Goal: Information Seeking & Learning: Understand process/instructions

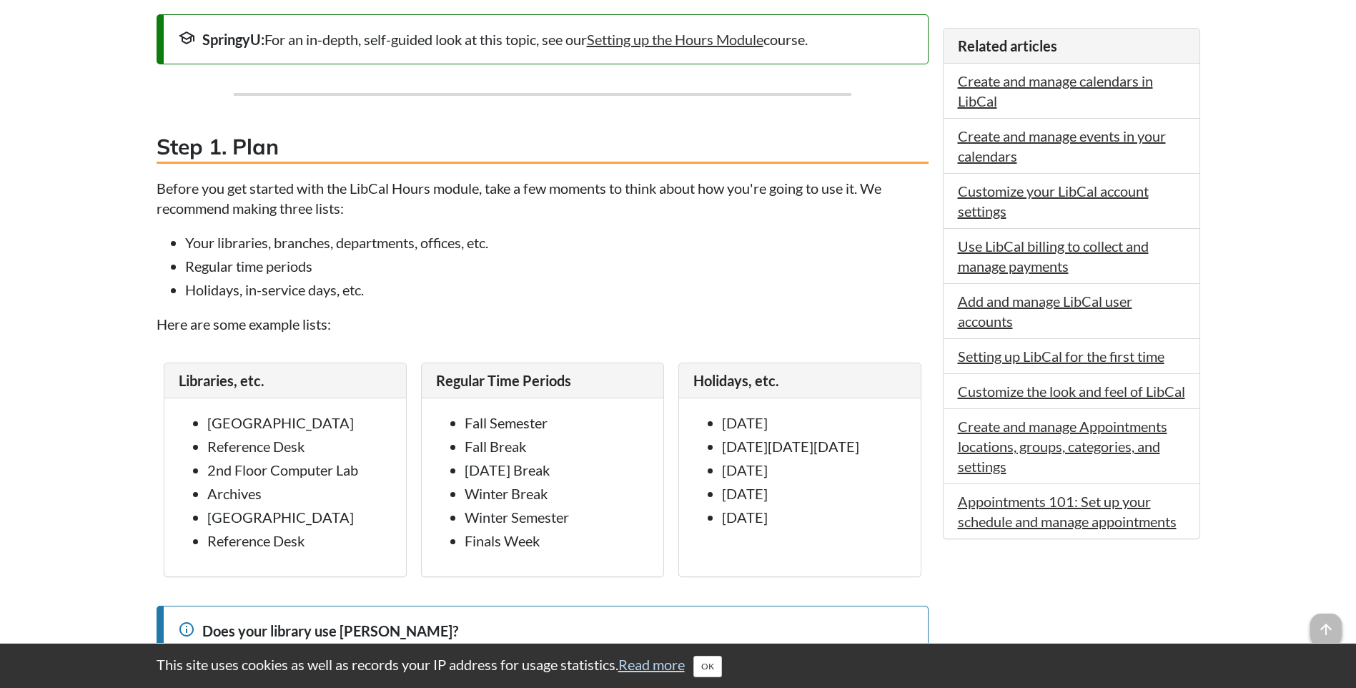
scroll to position [858, 0]
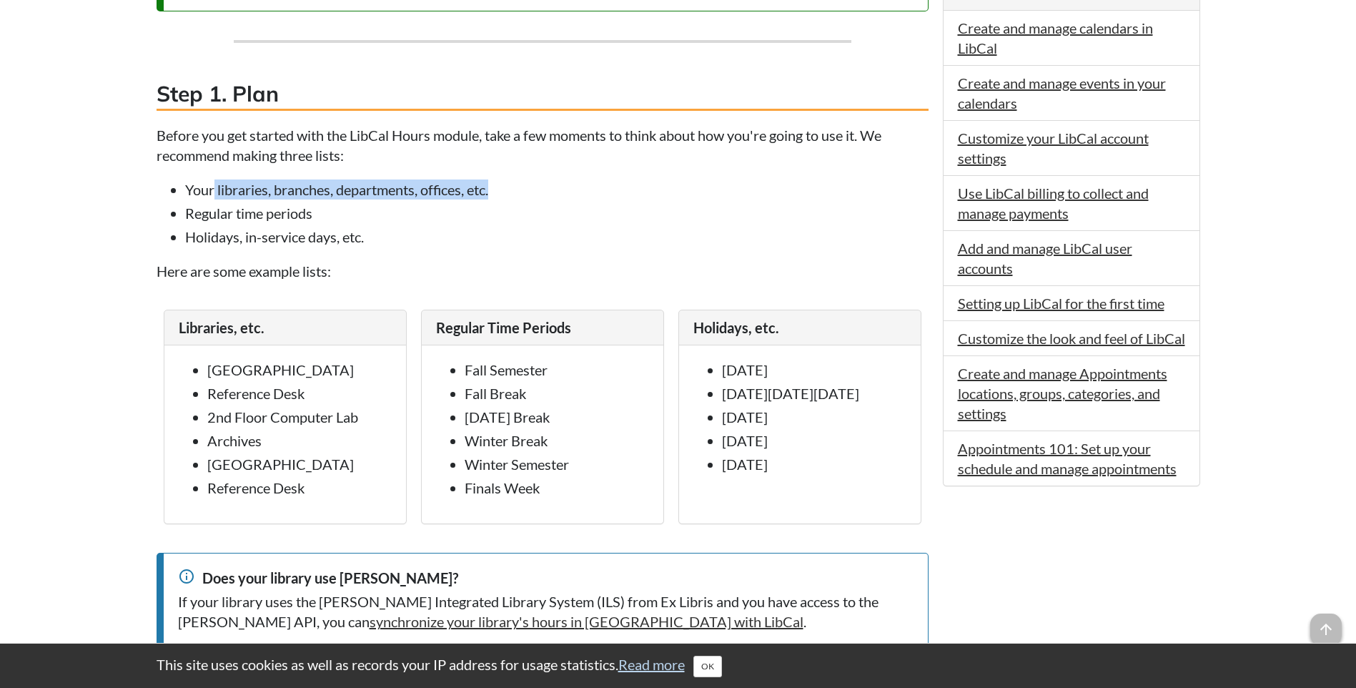
drag, startPoint x: 474, startPoint y: 189, endPoint x: 215, endPoint y: 189, distance: 258.7
click at [215, 189] on li "Your libraries, branches, departments, offices, etc." at bounding box center [556, 189] width 743 height 20
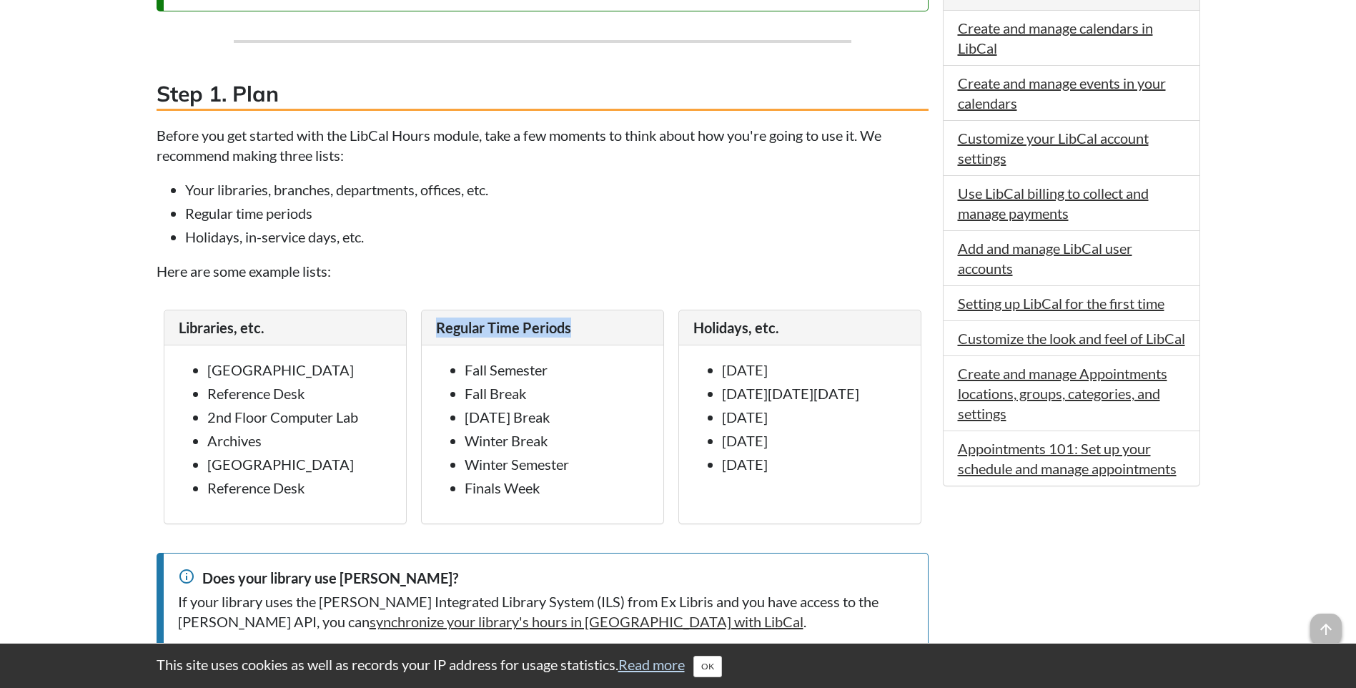
drag, startPoint x: 595, startPoint y: 327, endPoint x: 436, endPoint y: 328, distance: 159.4
click at [436, 328] on div "Regular Time Periods" at bounding box center [543, 327] width 242 height 35
copy span "Regular Time Periods"
drag, startPoint x: 787, startPoint y: 334, endPoint x: 692, endPoint y: 327, distance: 95.3
click at [692, 327] on div "Holidays, etc." at bounding box center [800, 327] width 242 height 35
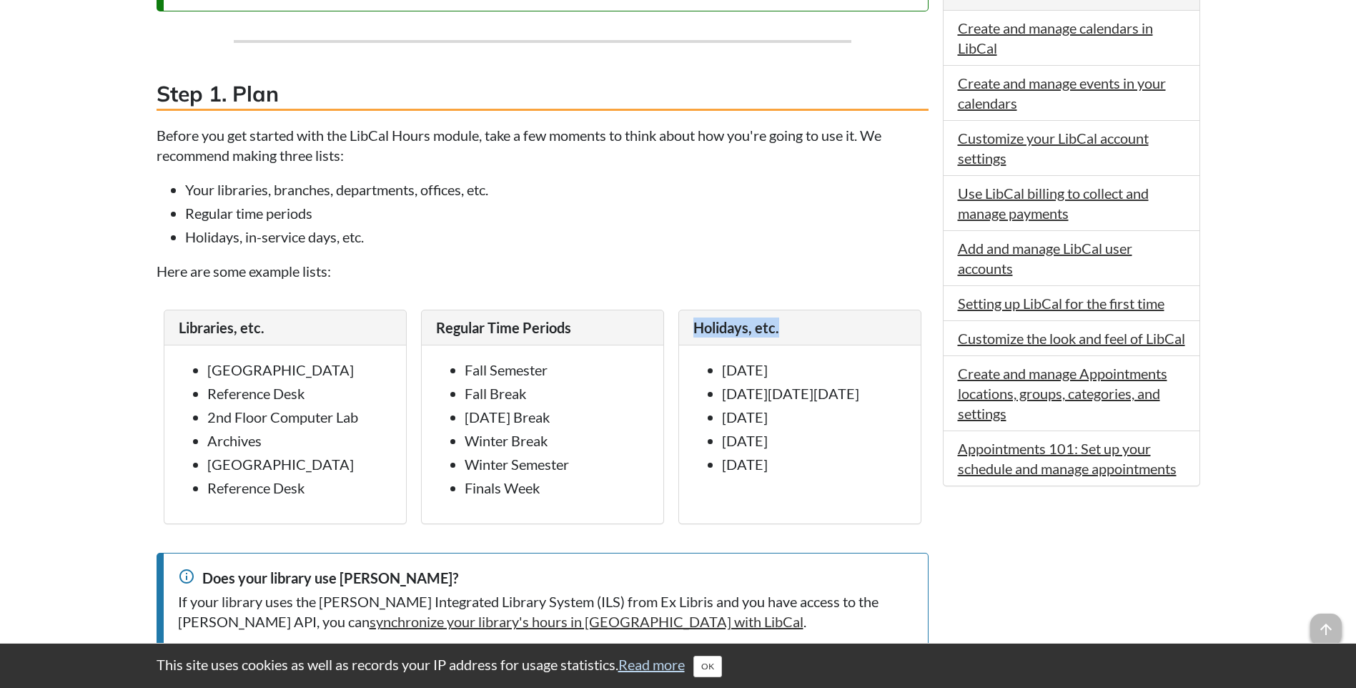
copy span "Holidays, etc."
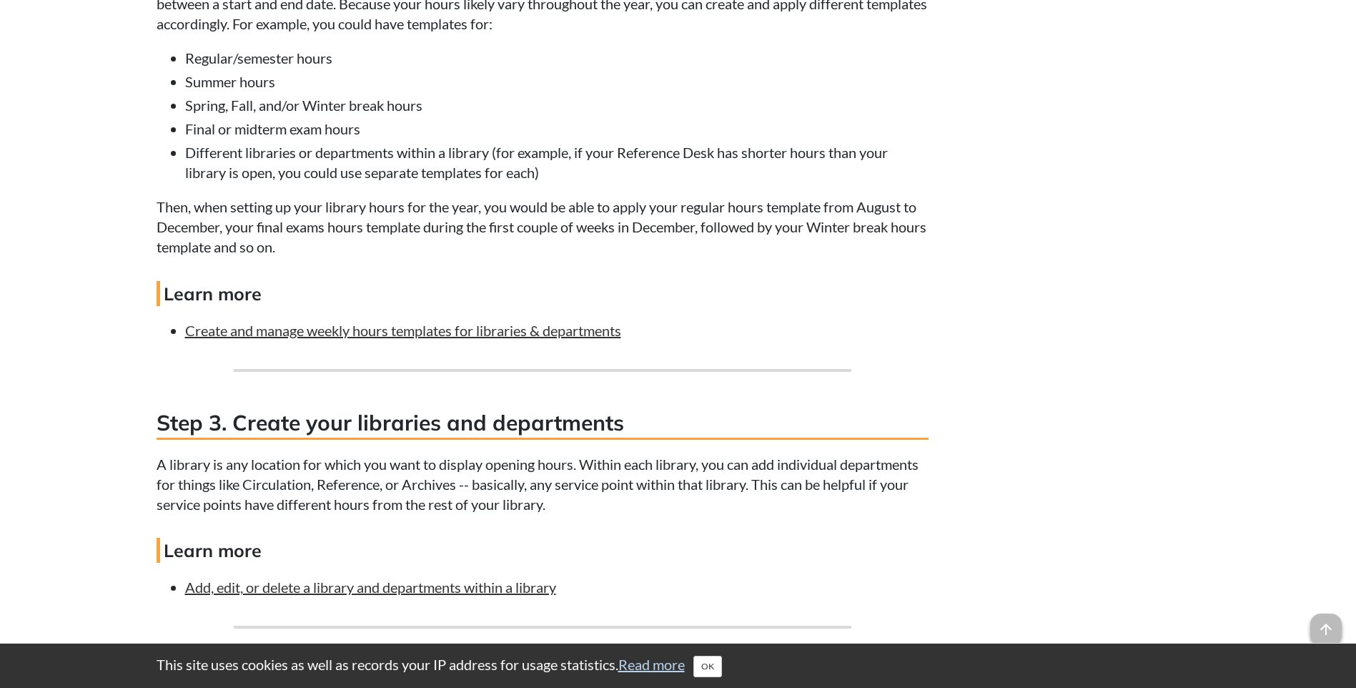
scroll to position [1715, 0]
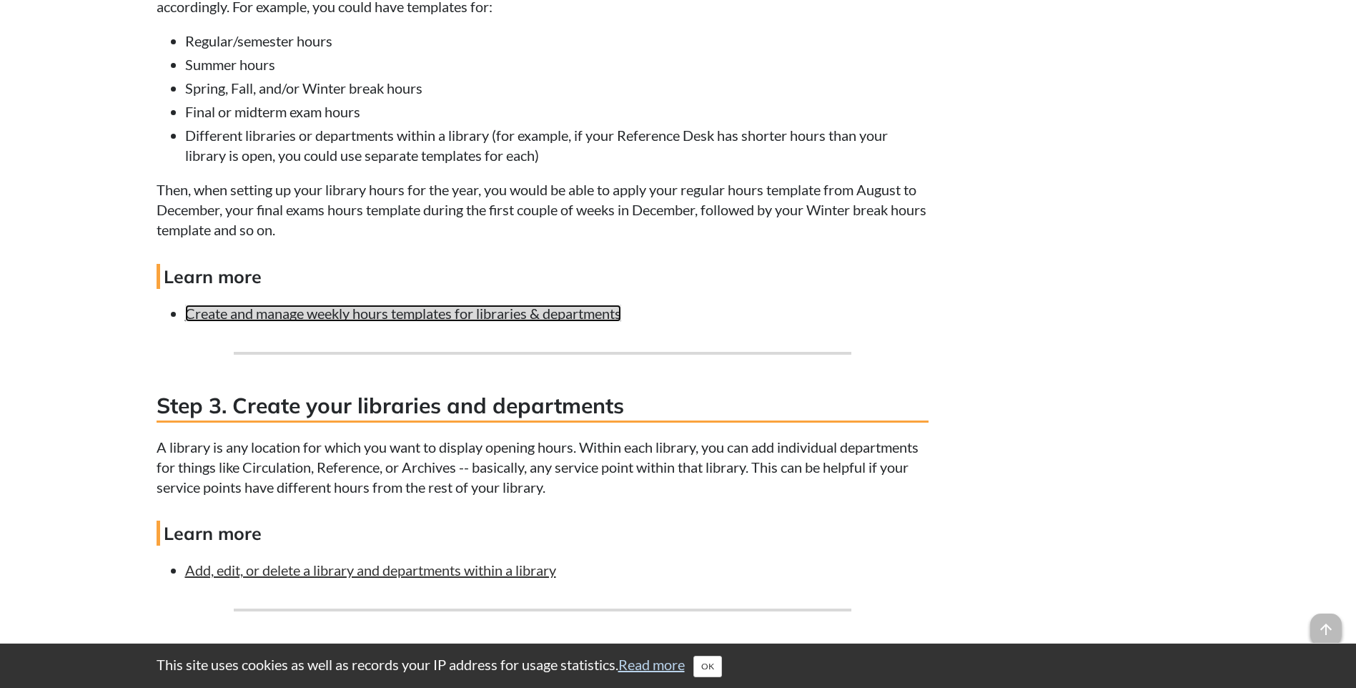
click at [587, 315] on link "Create and manage weekly hours templates for libraries & departments" at bounding box center [403, 312] width 436 height 17
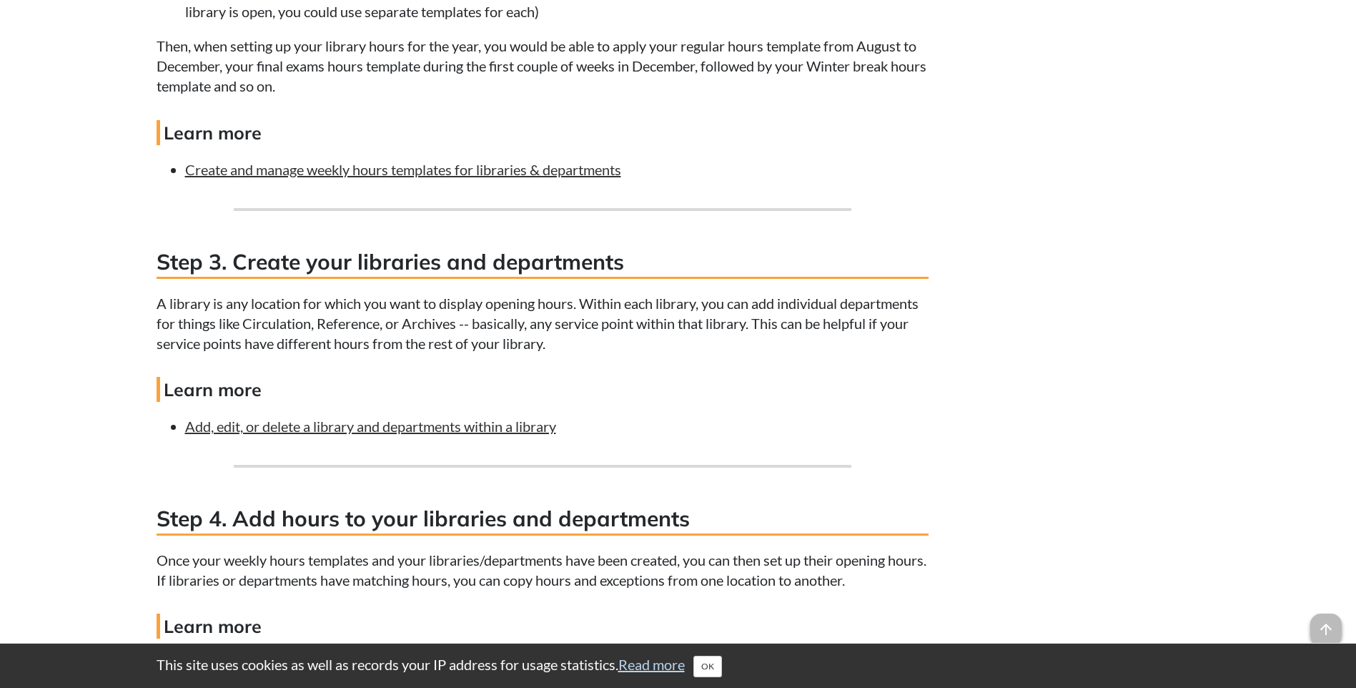
scroll to position [1928, 0]
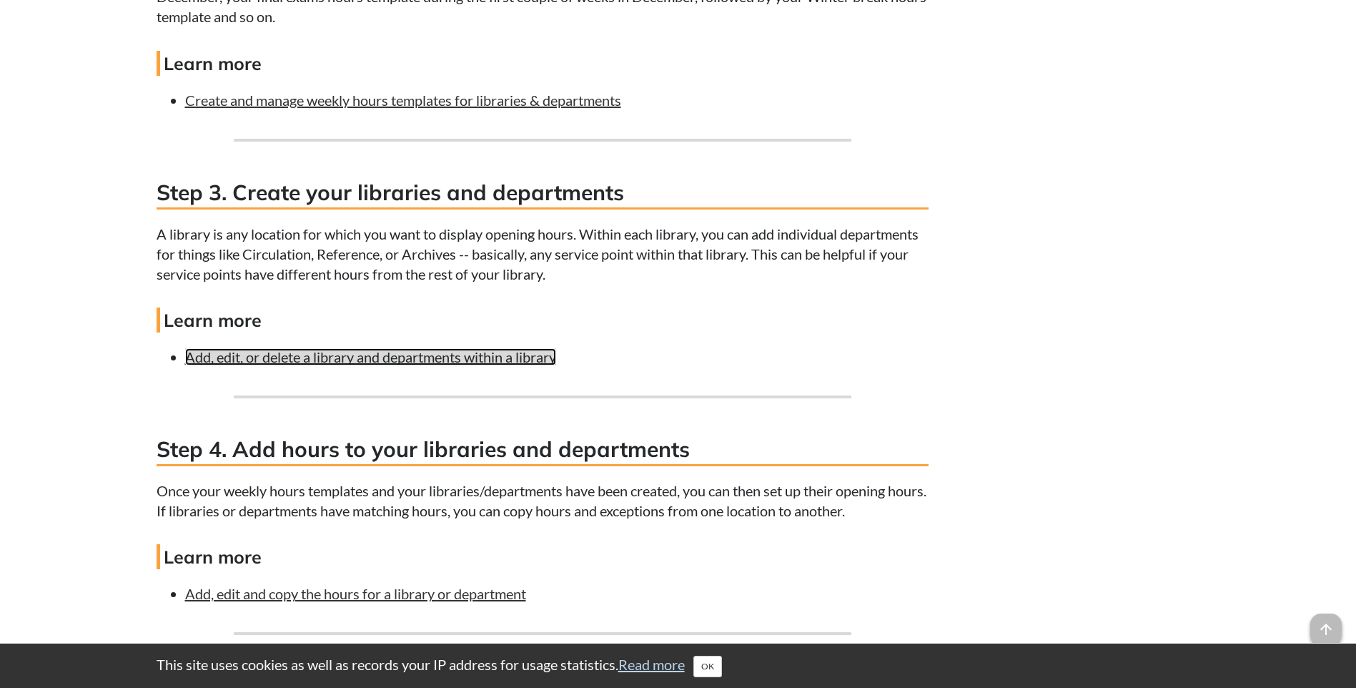
click at [387, 362] on link "Add, edit, or delete a library and departments within a library" at bounding box center [370, 356] width 371 height 17
